Goal: Find specific page/section: Find specific page/section

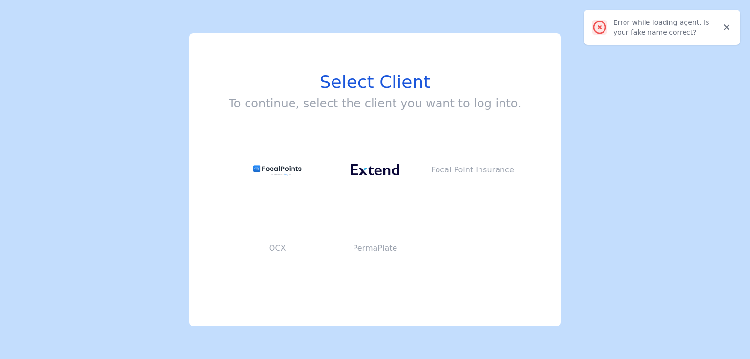
click at [382, 146] on button at bounding box center [375, 170] width 98 height 78
